Goal: Information Seeking & Learning: Learn about a topic

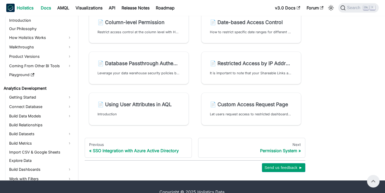
click at [28, 9] on b "Holistics" at bounding box center [25, 8] width 17 height 6
click at [42, 10] on link "Docs" at bounding box center [46, 8] width 16 height 8
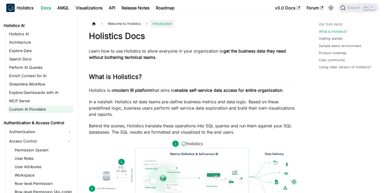
scroll to position [220, 0]
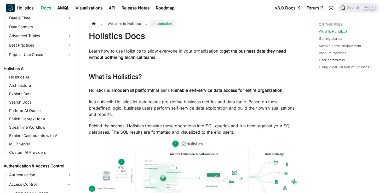
click at [13, 72] on link "Holistics AI" at bounding box center [38, 68] width 72 height 7
click at [15, 75] on link "Holistics AI" at bounding box center [41, 76] width 66 height 7
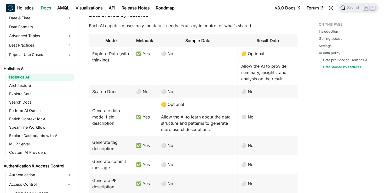
scroll to position [846, 0]
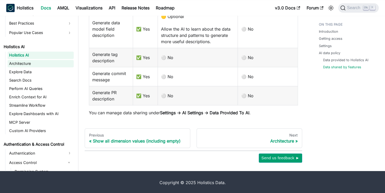
click at [27, 62] on link "Architecture" at bounding box center [41, 63] width 66 height 7
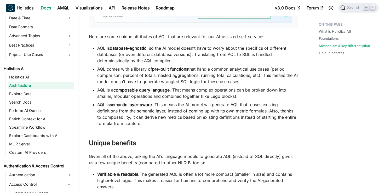
scroll to position [447, 0]
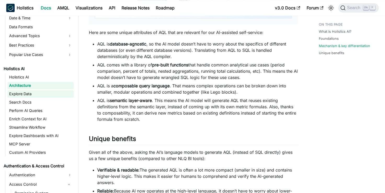
click at [48, 91] on link "Explore Data" at bounding box center [41, 93] width 66 height 7
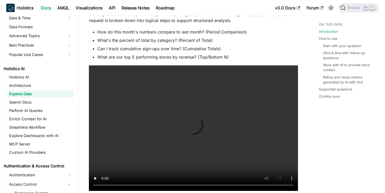
scroll to position [70, 0]
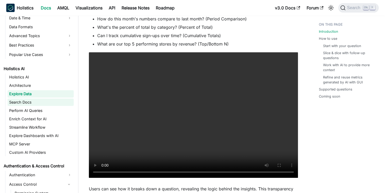
click at [29, 99] on link "Search Docs" at bounding box center [41, 101] width 66 height 7
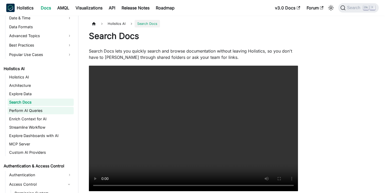
click at [31, 110] on link "Perform AI Queries" at bounding box center [41, 110] width 66 height 7
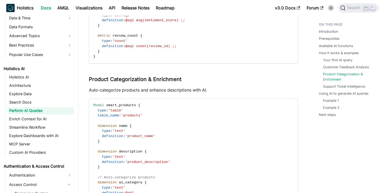
scroll to position [806, 0]
click at [38, 120] on link "Enrich Context for AI" at bounding box center [41, 118] width 66 height 7
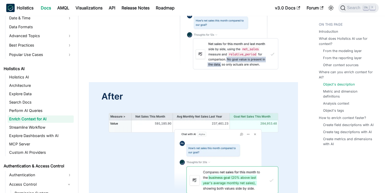
scroll to position [738, 0]
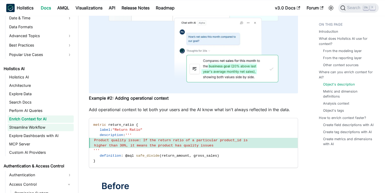
click at [39, 127] on link "Streamline Workflow" at bounding box center [41, 126] width 66 height 7
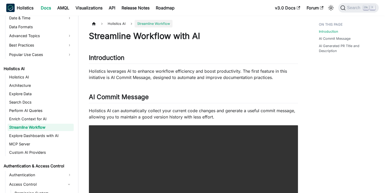
scroll to position [273, 0]
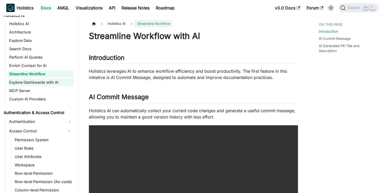
click at [10, 83] on link "Explore Dashboards with AI" at bounding box center [41, 82] width 66 height 7
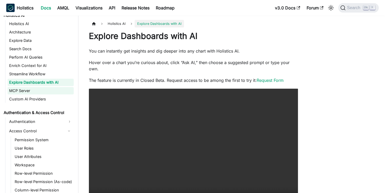
click at [17, 87] on link "MCP Server" at bounding box center [41, 90] width 66 height 7
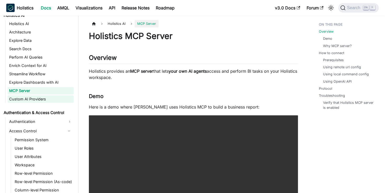
click at [26, 97] on link "Custom AI Providers" at bounding box center [41, 98] width 66 height 7
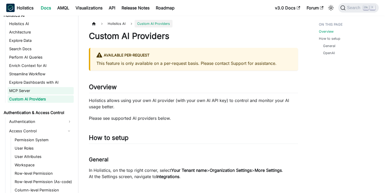
click at [18, 90] on link "MCP Server" at bounding box center [41, 90] width 66 height 7
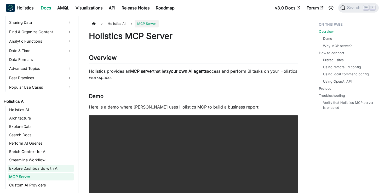
scroll to position [178, 0]
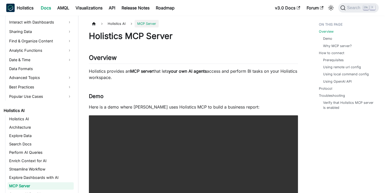
click at [20, 115] on li "Holistics AI Holistics AI Architecture Explore Data Search Docs Perform AI Quer…" at bounding box center [38, 152] width 72 height 91
click at [19, 116] on link "Holistics AI" at bounding box center [41, 118] width 66 height 7
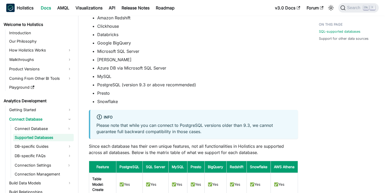
scroll to position [73, 0]
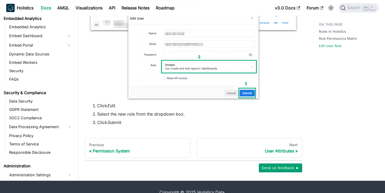
scroll to position [564, 0]
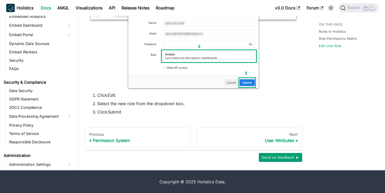
click at [206, 114] on li "Click Submit ." at bounding box center [197, 112] width 200 height 6
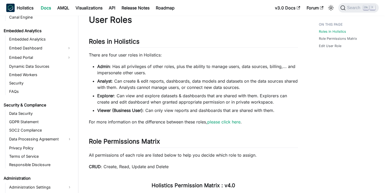
scroll to position [16, 0]
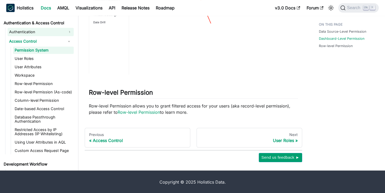
scroll to position [340, 0]
click at [29, 139] on link "Using User Attributes in AQL" at bounding box center [43, 141] width 61 height 7
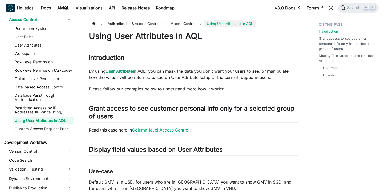
scroll to position [409, 0]
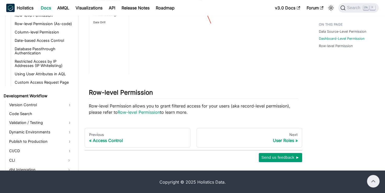
scroll to position [394, 0]
